Goal: Information Seeking & Learning: Learn about a topic

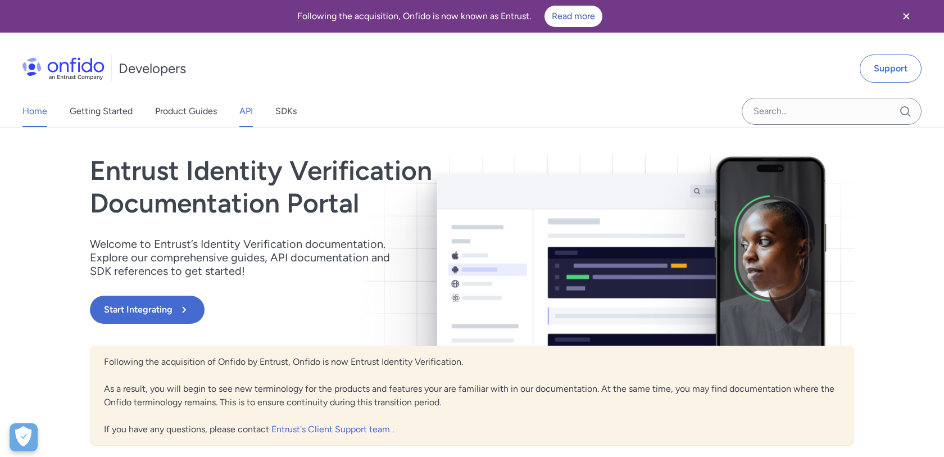
click at [244, 109] on link "API" at bounding box center [245, 111] width 13 height 31
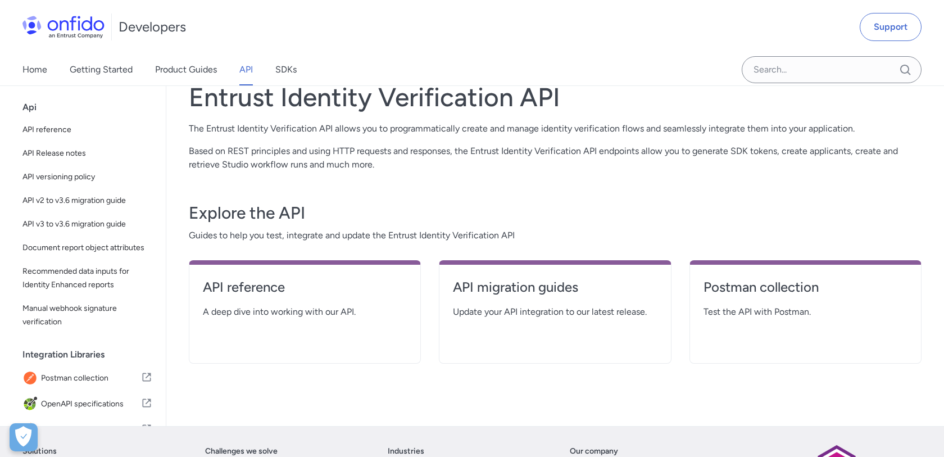
scroll to position [88, 0]
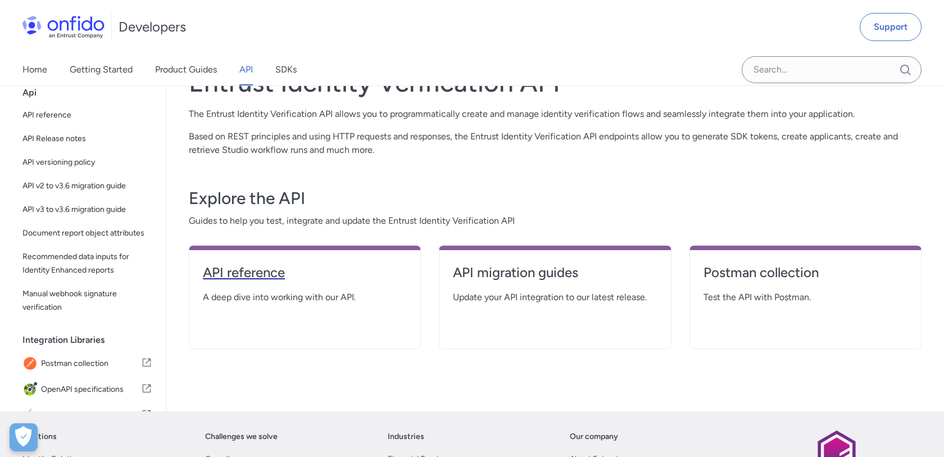
click at [236, 275] on h4 "API reference" at bounding box center [305, 273] width 204 height 18
select select "http"
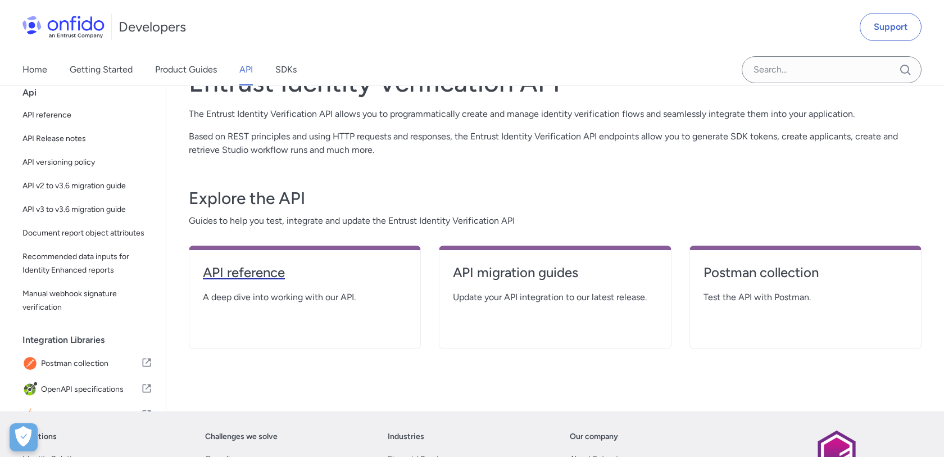
select select "http"
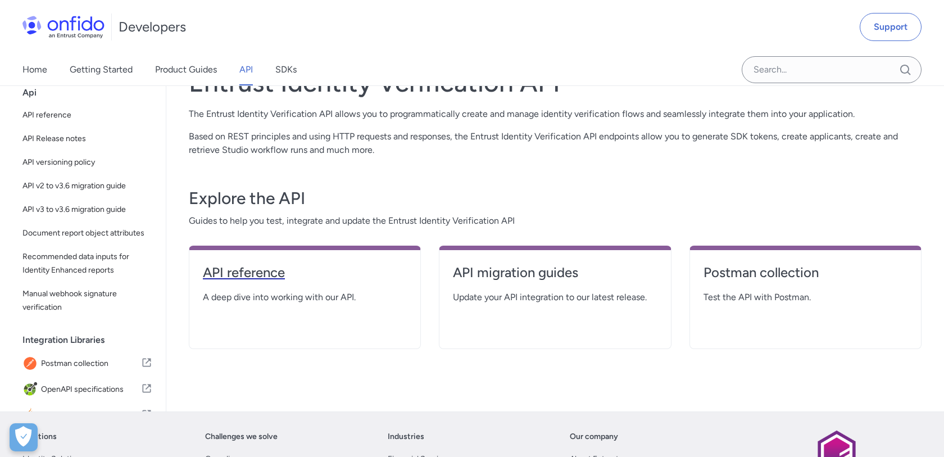
select select "http"
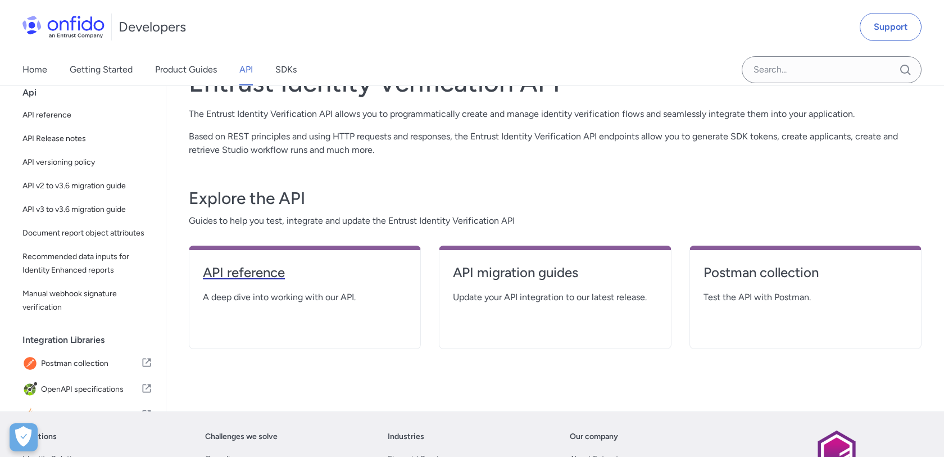
select select "http"
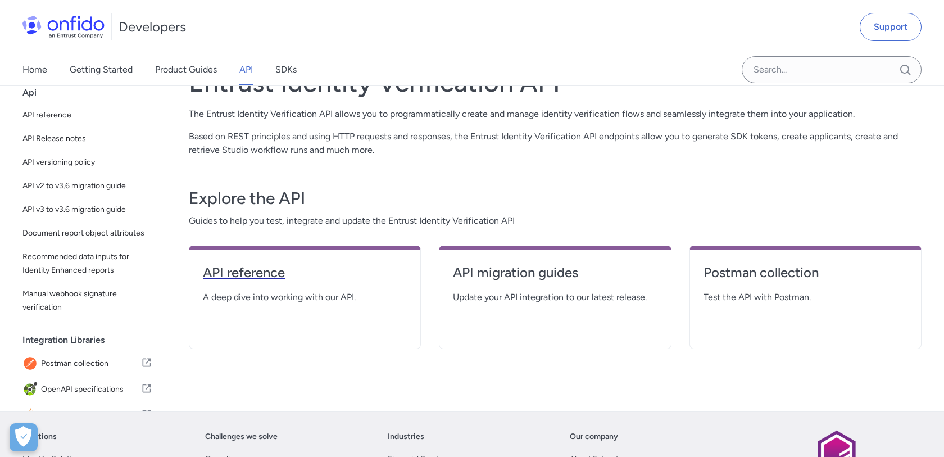
select select "http"
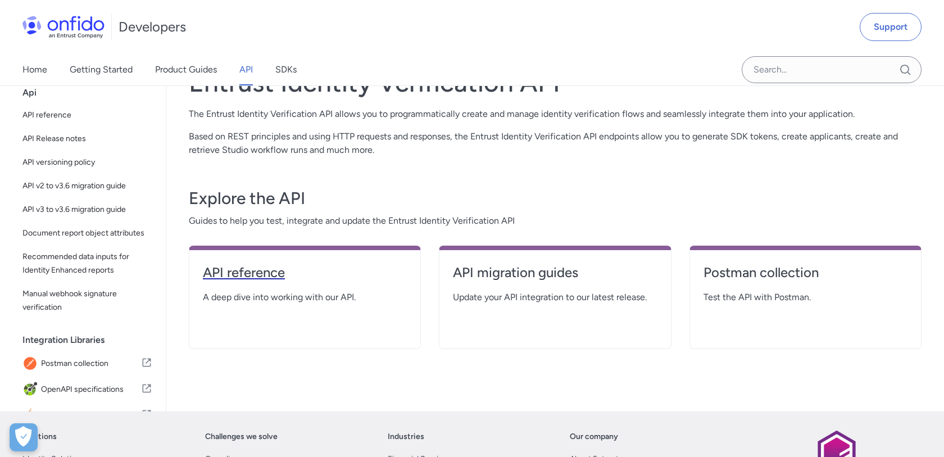
select select "http"
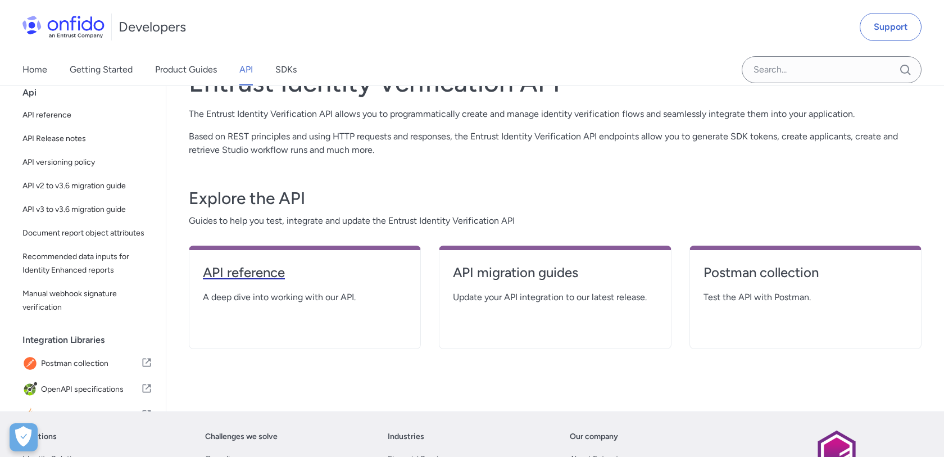
select select "http"
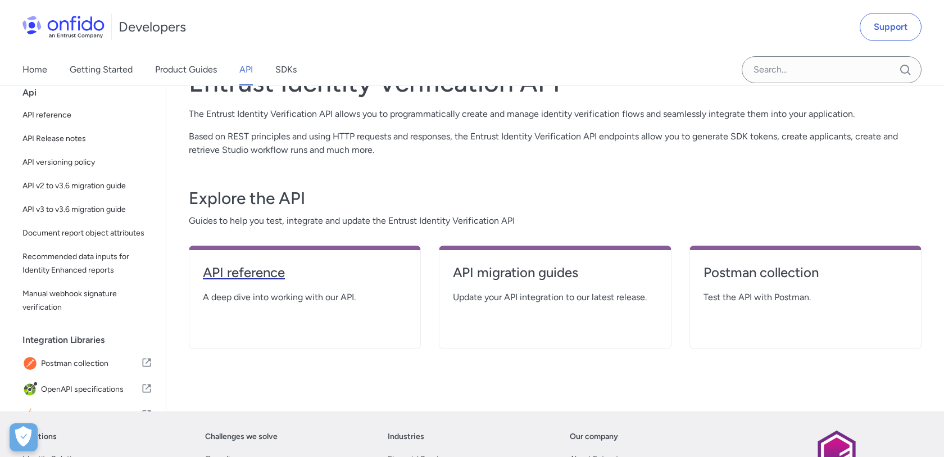
select select "http"
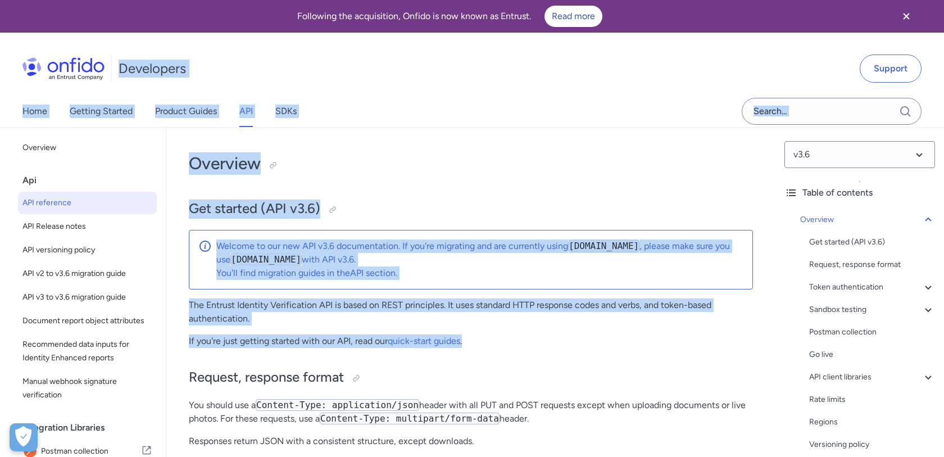
drag, startPoint x: 486, startPoint y: 339, endPoint x: 217, endPoint y: 56, distance: 390.3
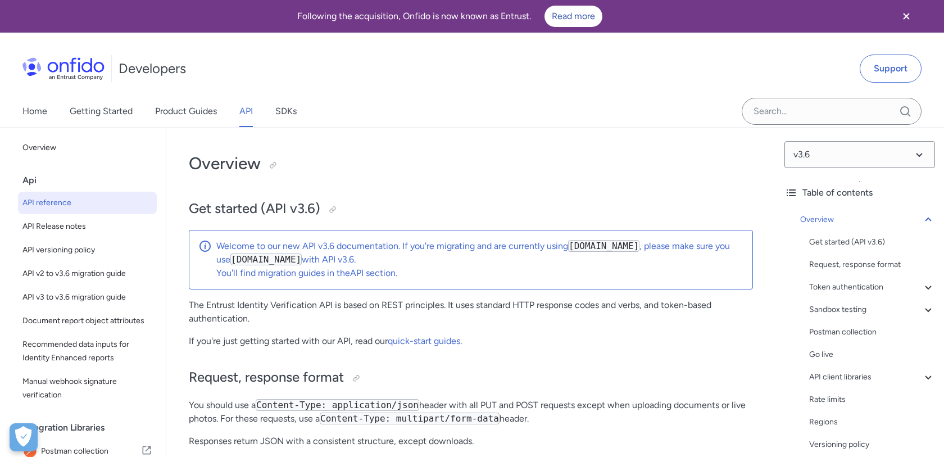
drag, startPoint x: 185, startPoint y: 156, endPoint x: 273, endPoint y: 188, distance: 92.8
